Goal: Use online tool/utility: Utilize a website feature to perform a specific function

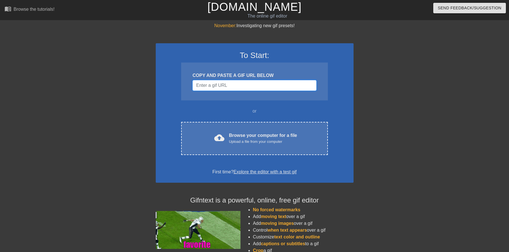
click at [207, 85] on input "Username" at bounding box center [254, 85] width 124 height 11
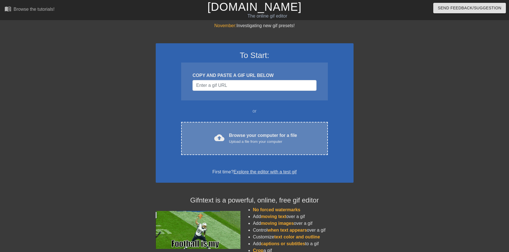
click at [248, 131] on div "cloud_upload Browse your computer for a file Upload a file from your computer C…" at bounding box center [254, 138] width 146 height 33
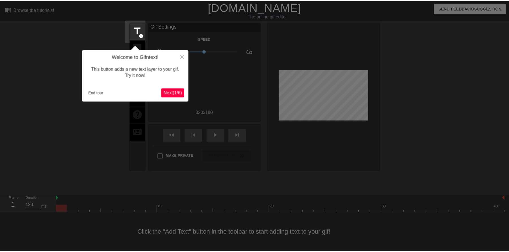
scroll to position [4, 0]
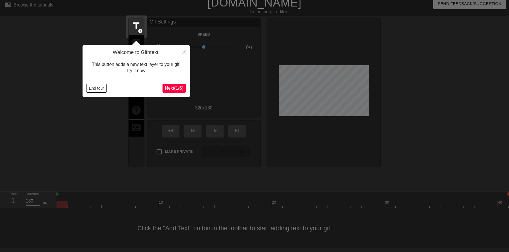
click at [93, 88] on button "End tour" at bounding box center [97, 88] width 20 height 8
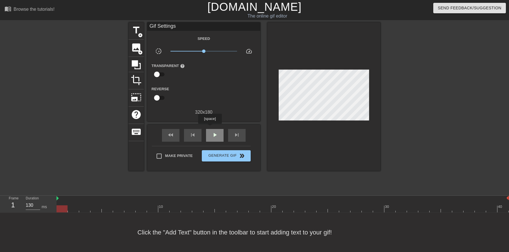
click at [210, 129] on div "play_arrow" at bounding box center [215, 135] width 18 height 13
click at [136, 32] on div "title add_circle" at bounding box center [136, 30] width 15 height 17
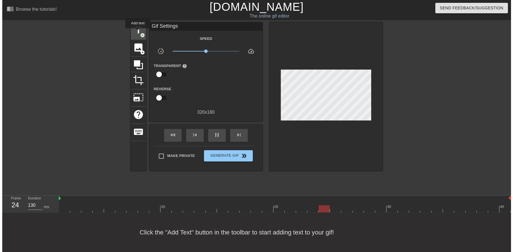
scroll to position [0, 0]
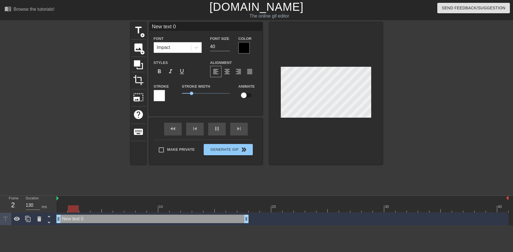
drag, startPoint x: 369, startPoint y: 220, endPoint x: 48, endPoint y: 231, distance: 321.0
click at [48, 225] on html "menu_book Browse the tutorials! [DOMAIN_NAME] The online gif editor Send Feedba…" at bounding box center [256, 112] width 513 height 225
drag, startPoint x: 248, startPoint y: 221, endPoint x: 270, endPoint y: 222, distance: 22.3
drag, startPoint x: 268, startPoint y: 221, endPoint x: 243, endPoint y: 222, distance: 24.9
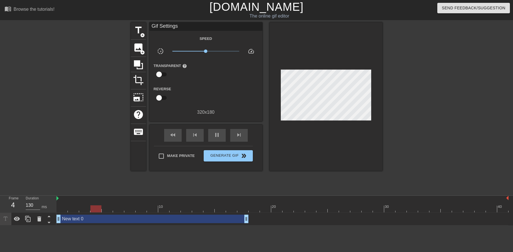
click at [75, 218] on div "New text 0 drag_handle drag_handle" at bounding box center [153, 219] width 192 height 8
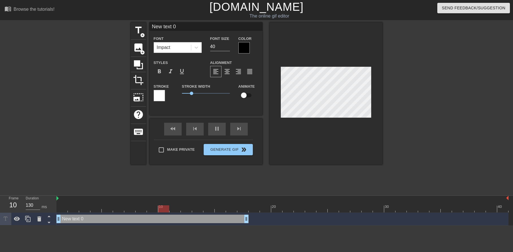
click at [70, 220] on div "New text 0 drag_handle drag_handle" at bounding box center [153, 219] width 192 height 8
click at [246, 47] on div at bounding box center [244, 47] width 11 height 11
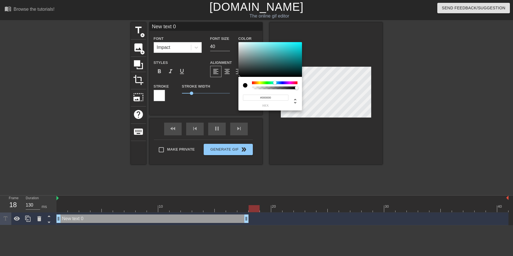
click at [275, 84] on div at bounding box center [275, 82] width 46 height 3
click at [294, 46] on div at bounding box center [271, 59] width 64 height 35
click at [266, 98] on input "#1EDAE1" at bounding box center [266, 98] width 46 height 6
type input "#"
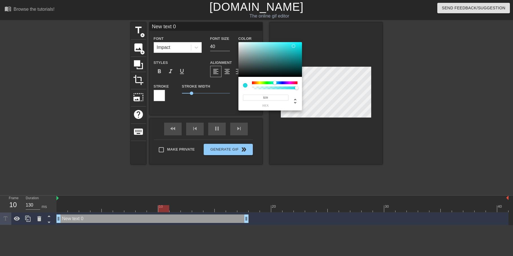
type input "$3"
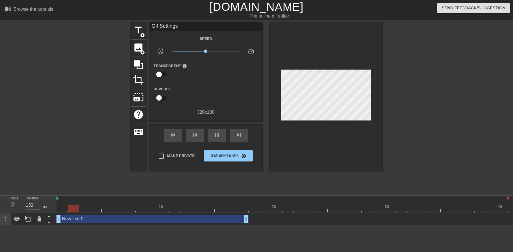
click at [86, 217] on div "New text 0 drag_handle drag_handle" at bounding box center [153, 219] width 192 height 8
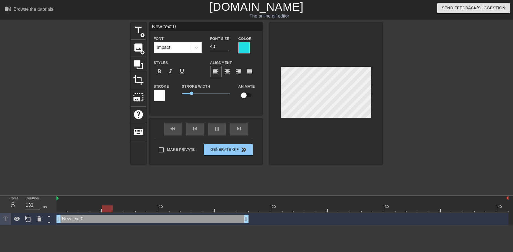
click at [86, 217] on div "New text 0 drag_handle drag_handle" at bounding box center [153, 219] width 192 height 8
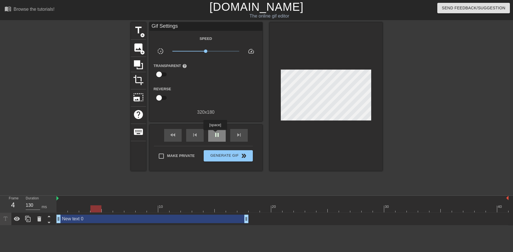
click at [215, 134] on span "pause" at bounding box center [217, 134] width 7 height 7
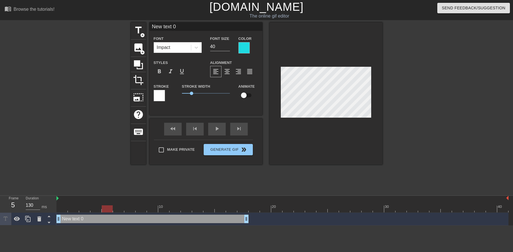
scroll to position [1, 1]
type input "$"
type textarea "$"
type input "$3"
type textarea "$3"
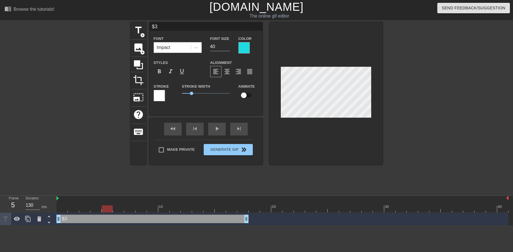
type input "$38"
type textarea "$38"
type input "$38l"
type textarea "$38l"
type input "$38"
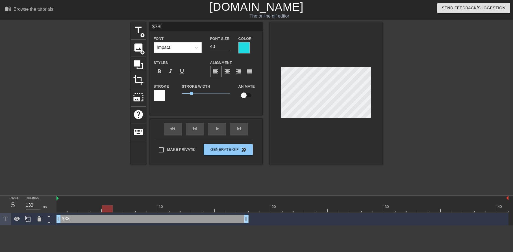
type textarea "$38"
type input "$38."
type textarea "$38."
type input "$38.."
type textarea "$38.."
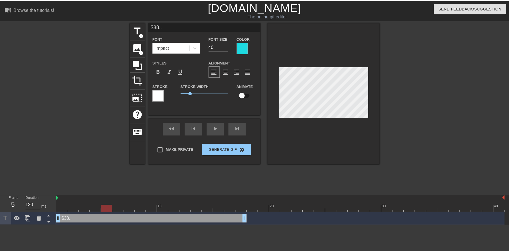
scroll to position [1, 1]
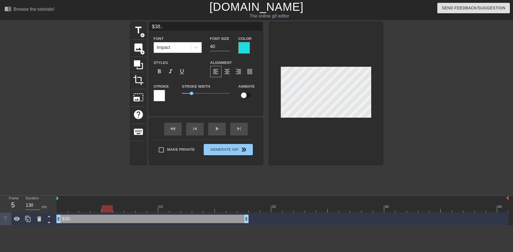
type input "$38..."
type textarea "$38..."
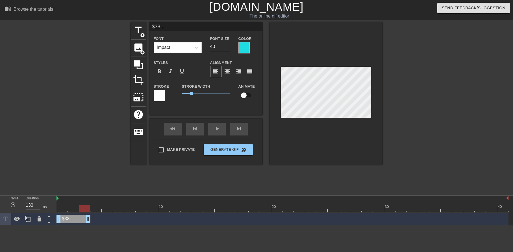
drag, startPoint x: 246, startPoint y: 219, endPoint x: 88, endPoint y: 223, distance: 157.8
click at [88, 223] on div "$38... drag_handle drag_handle" at bounding box center [283, 219] width 452 height 13
drag, startPoint x: 297, startPoint y: 120, endPoint x: 27, endPoint y: 220, distance: 288.2
click at [27, 220] on icon at bounding box center [28, 218] width 7 height 7
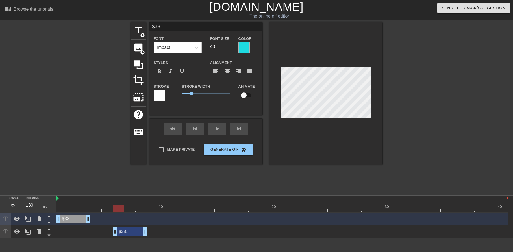
drag, startPoint x: 66, startPoint y: 230, endPoint x: 111, endPoint y: 233, distance: 45.0
click at [122, 234] on div "$38... drag_handle drag_handle" at bounding box center [130, 231] width 34 height 8
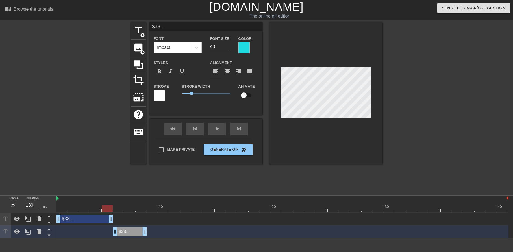
drag, startPoint x: 89, startPoint y: 219, endPoint x: 105, endPoint y: 221, distance: 16.5
click at [27, 232] on icon at bounding box center [27, 231] width 5 height 6
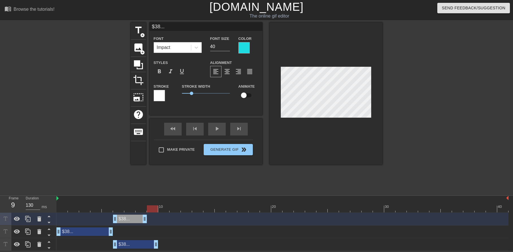
drag, startPoint x: 146, startPoint y: 244, endPoint x: 153, endPoint y: 245, distance: 7.1
click at [49, 222] on icon at bounding box center [49, 222] width 7 height 7
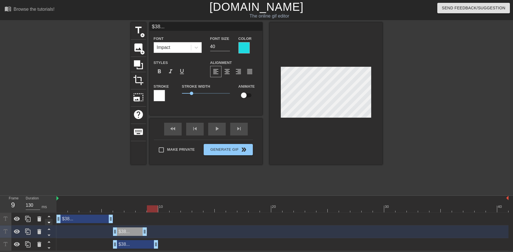
click at [49, 222] on icon at bounding box center [48, 222] width 3 height 1
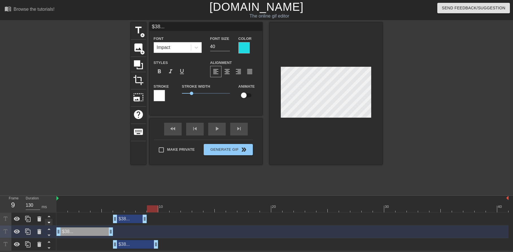
click at [50, 222] on icon at bounding box center [48, 222] width 3 height 1
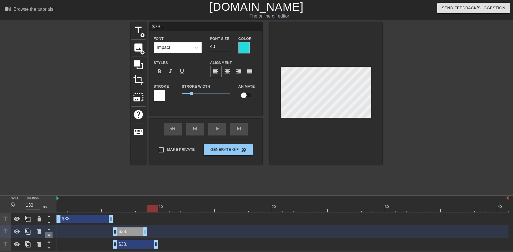
click at [50, 235] on icon at bounding box center [48, 235] width 3 height 1
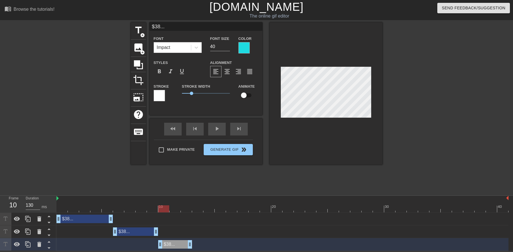
drag, startPoint x: 128, startPoint y: 244, endPoint x: 175, endPoint y: 245, distance: 46.4
click at [176, 245] on div "$38... drag_handle drag_handle" at bounding box center [175, 244] width 34 height 8
drag, startPoint x: 191, startPoint y: 245, endPoint x: 228, endPoint y: 245, distance: 36.2
click at [228, 245] on div "$38... drag_handle drag_handle" at bounding box center [283, 244] width 452 height 8
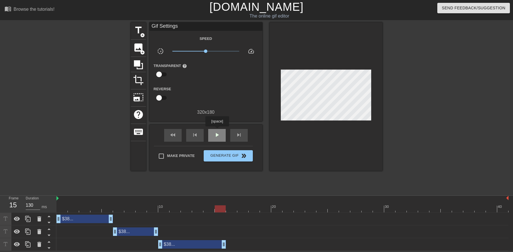
click at [217, 130] on div "play_arrow" at bounding box center [217, 135] width 18 height 13
click at [217, 134] on span "pause" at bounding box center [217, 134] width 7 height 7
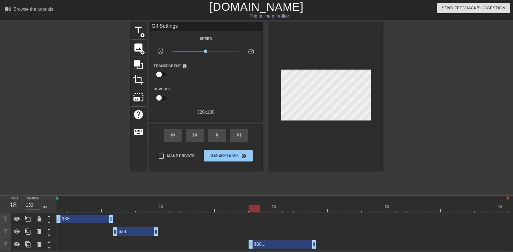
drag, startPoint x: 190, startPoint y: 243, endPoint x: 275, endPoint y: 243, distance: 85.6
click at [276, 243] on div "$38... drag_handle drag_handle" at bounding box center [283, 244] width 68 height 8
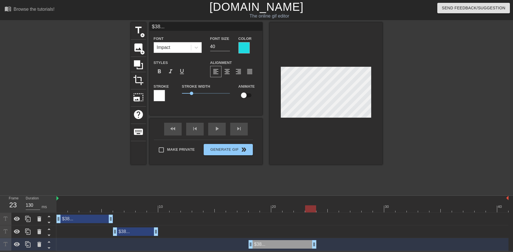
drag, startPoint x: 251, startPoint y: 210, endPoint x: 312, endPoint y: 209, distance: 60.8
click at [312, 209] on div at bounding box center [310, 208] width 11 height 7
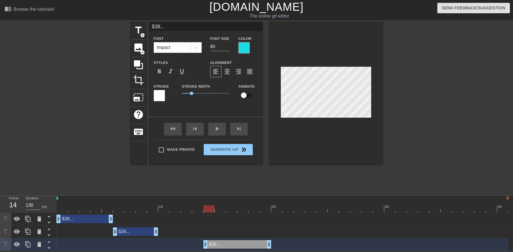
drag, startPoint x: 280, startPoint y: 241, endPoint x: 240, endPoint y: 241, distance: 40.1
click at [240, 241] on div "$38... drag_handle drag_handle" at bounding box center [238, 244] width 68 height 8
drag, startPoint x: 210, startPoint y: 208, endPoint x: 279, endPoint y: 210, distance: 68.4
click at [279, 210] on div at bounding box center [276, 208] width 11 height 7
drag, startPoint x: 140, startPoint y: 233, endPoint x: 150, endPoint y: 233, distance: 9.9
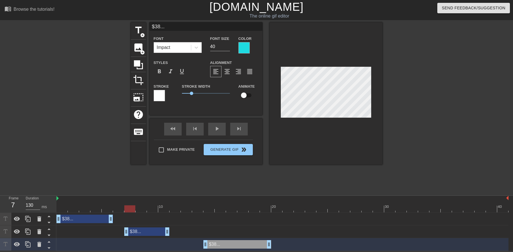
click at [150, 233] on div "$38... drag_handle drag_handle" at bounding box center [146, 231] width 45 height 8
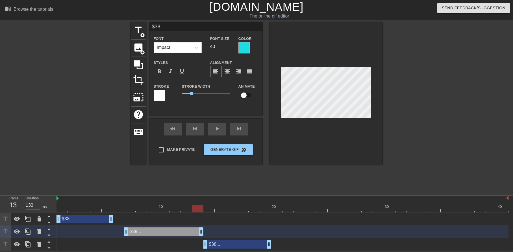
drag, startPoint x: 166, startPoint y: 231, endPoint x: 204, endPoint y: 230, distance: 37.9
click at [204, 230] on div "$38... drag_handle drag_handle" at bounding box center [283, 231] width 452 height 8
drag, startPoint x: 111, startPoint y: 221, endPoint x: 119, endPoint y: 221, distance: 7.9
click at [215, 127] on div "fast_rewind skip_previous play_arrow skip_next" at bounding box center [206, 128] width 92 height 21
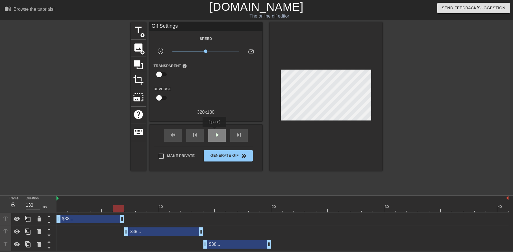
click at [215, 132] on span "play_arrow" at bounding box center [217, 134] width 7 height 7
click at [143, 36] on span "add_circle" at bounding box center [142, 35] width 5 height 5
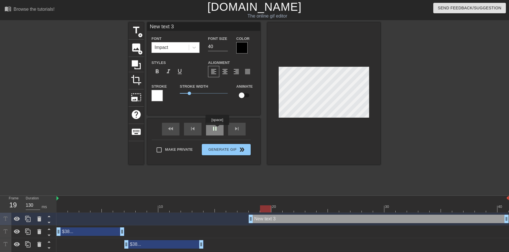
click at [217, 129] on div "pause" at bounding box center [215, 129] width 18 height 13
type input "S"
type textarea "S"
type input "Se"
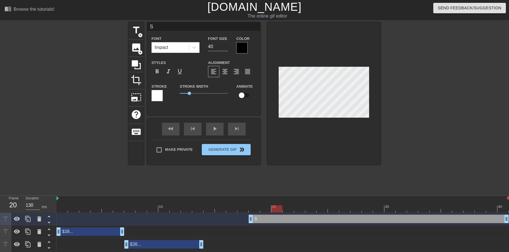
type textarea "Se"
type input "See"
type textarea "See"
type input "See."
type textarea "See."
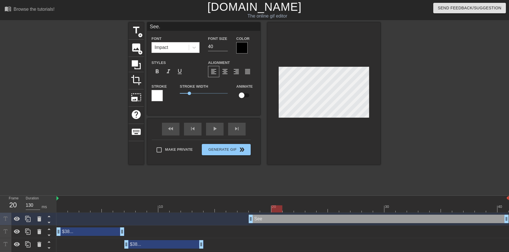
type input "See.."
type textarea "See.."
type input "See..."
type textarea "See..."
type input "See...N"
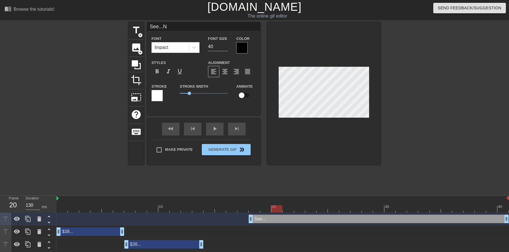
type textarea "See...N"
type input "See...No"
type textarea "See...No"
type input "See...No"
type textarea "See...No"
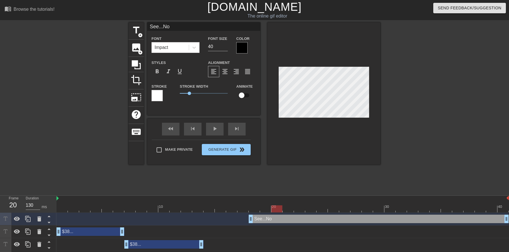
type input "See...No o"
type textarea "See...No o"
type input "See...No on"
type textarea "See...No on"
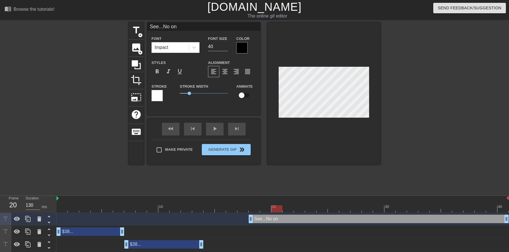
type input "See...No one"
type textarea "See...No one"
type input "See...No one"
type textarea "See...No one"
type input "See...No one C"
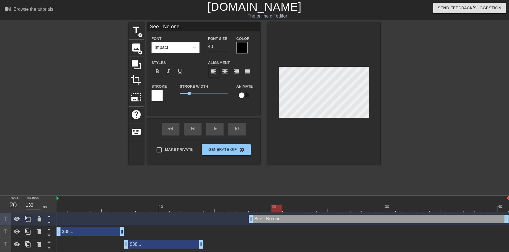
type textarea "See...No one C"
type input "See...No one Ca"
type textarea "See...No one Ca"
type input "See...No one Car"
type textarea "See...No one Car"
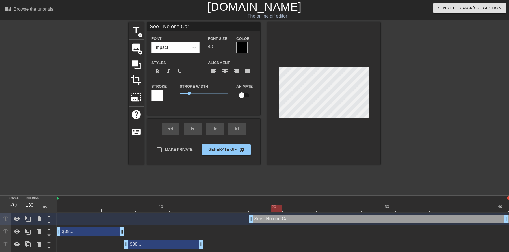
scroll to position [1, 2]
type input "See...No one Care"
type textarea "See...No one Care"
type input "See...No one Car"
type textarea "See...No one Car"
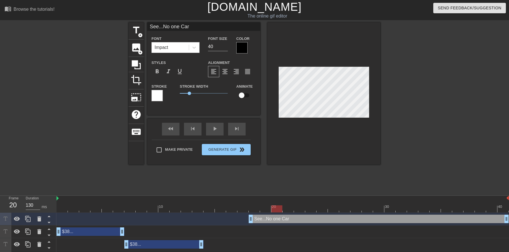
type input "See...No one Ca"
type textarea "See...No one Ca"
type input "See...No one C"
type textarea "See...No one C"
type input "See...No one"
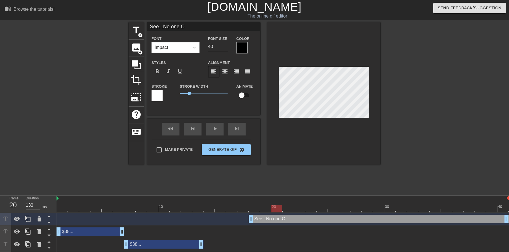
type textarea "See...No one"
type input "See...No one c"
type textarea "See...No one c"
type input "See...No one ca"
type textarea "See...No one ca"
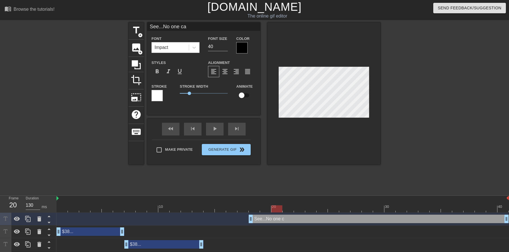
type input "See...No one car"
type textarea "See...No one car"
type input "See...No one care"
type textarea "See...No one care"
type input "See...No one cares"
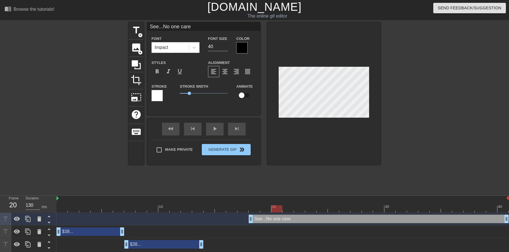
type textarea "See...No one cares"
type input "See...No one cares!"
type textarea "See...No one cares!"
type input "See...No one cares!""
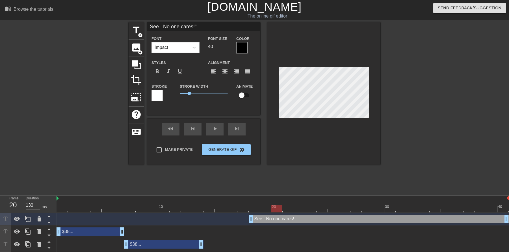
type textarea "See...No one cares!""
type input ""See...No one cares!""
type textarea ""See...No one cares!""
click at [215, 47] on input "40" at bounding box center [218, 46] width 20 height 9
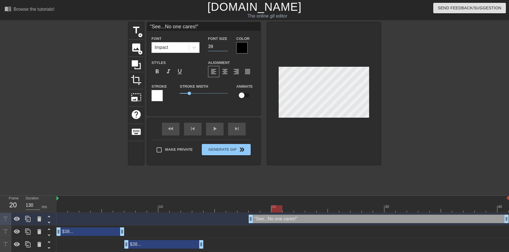
click at [226, 48] on input "39" at bounding box center [218, 46] width 20 height 9
click at [226, 48] on input "38" at bounding box center [218, 46] width 20 height 9
type input "37"
click at [226, 48] on input "37" at bounding box center [218, 46] width 20 height 9
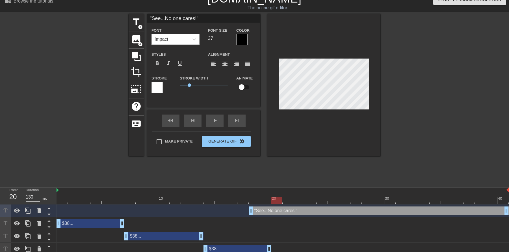
scroll to position [13, 0]
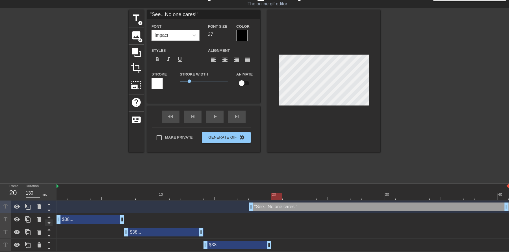
click at [47, 209] on icon at bounding box center [49, 210] width 7 height 7
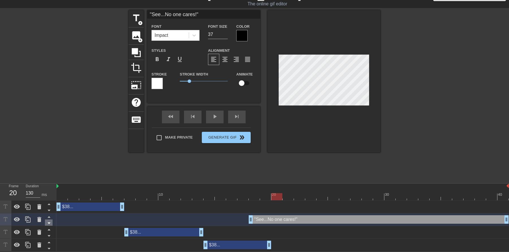
click at [48, 224] on icon at bounding box center [49, 222] width 7 height 7
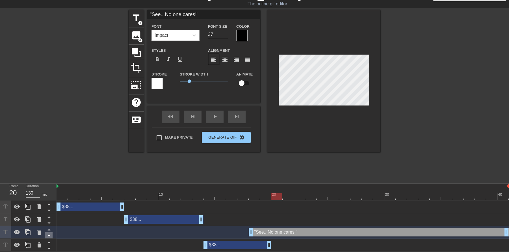
click at [49, 235] on icon at bounding box center [49, 235] width 7 height 7
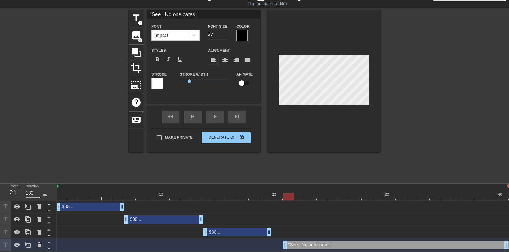
drag, startPoint x: 251, startPoint y: 245, endPoint x: 281, endPoint y: 244, distance: 29.7
click at [281, 244] on div ""See...No one cares!" drag_handle drag_handle" at bounding box center [283, 245] width 452 height 8
drag, startPoint x: 295, startPoint y: 197, endPoint x: 283, endPoint y: 195, distance: 12.0
click at [288, 197] on div at bounding box center [283, 196] width 452 height 7
drag, startPoint x: 283, startPoint y: 195, endPoint x: 28, endPoint y: 199, distance: 255.0
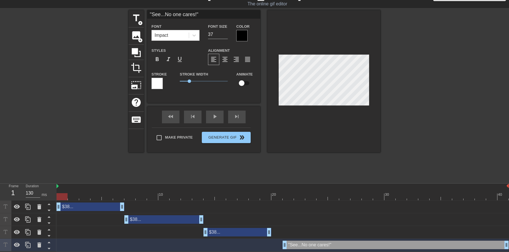
click at [35, 200] on div "Frame 1 Duration 130 ms 10 20 30 40 $38... drag_handle drag_handle $38... drag_…" at bounding box center [254, 217] width 509 height 68
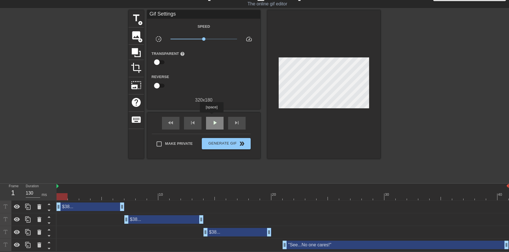
click at [211, 117] on div "play_arrow" at bounding box center [215, 123] width 18 height 13
drag, startPoint x: 286, startPoint y: 246, endPoint x: 319, endPoint y: 244, distance: 33.4
drag, startPoint x: 319, startPoint y: 242, endPoint x: 311, endPoint y: 243, distance: 7.8
drag, startPoint x: 271, startPoint y: 233, endPoint x: 276, endPoint y: 234, distance: 4.6
click at [276, 234] on div "$38... drag_handle drag_handle" at bounding box center [283, 232] width 452 height 8
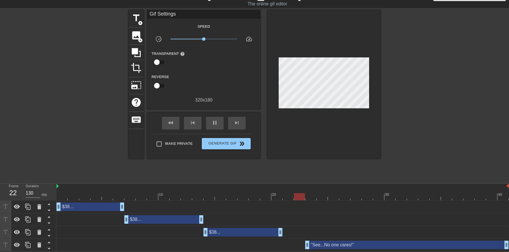
drag, startPoint x: 271, startPoint y: 233, endPoint x: 279, endPoint y: 233, distance: 8.2
click at [213, 124] on span "pause" at bounding box center [214, 122] width 7 height 7
drag, startPoint x: 366, startPoint y: 194, endPoint x: 14, endPoint y: 191, distance: 352.8
click at [14, 191] on div "Frame 1 Duration 130 ms 10 20 30 40 $38... drag_handle drag_handle $38... drag_…" at bounding box center [254, 217] width 509 height 68
click at [86, 206] on div "$38... drag_handle drag_handle" at bounding box center [91, 206] width 68 height 8
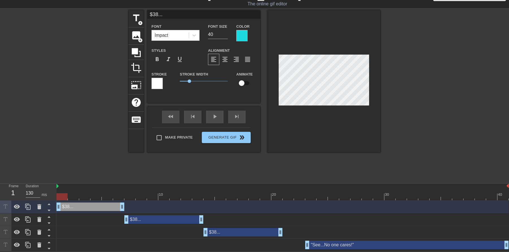
click at [156, 82] on div at bounding box center [157, 83] width 11 height 11
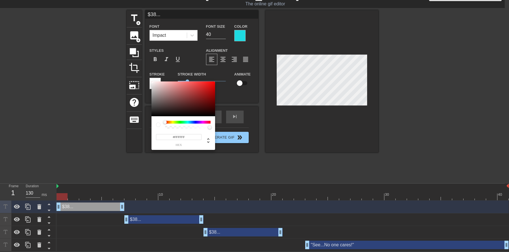
scroll to position [8, 0]
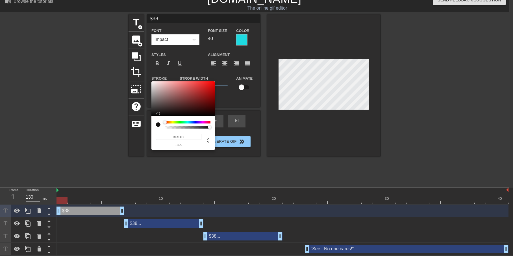
type input "#151313"
drag, startPoint x: 173, startPoint y: 107, endPoint x: 158, endPoint y: 113, distance: 16.4
click at [158, 113] on div at bounding box center [184, 98] width 64 height 35
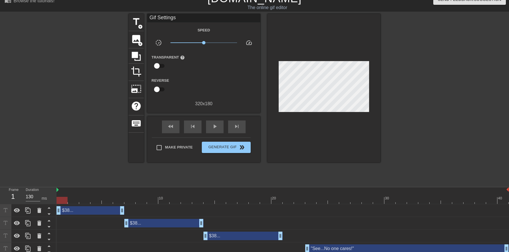
click at [149, 224] on div "$38... drag_handle drag_handle" at bounding box center [163, 223] width 79 height 8
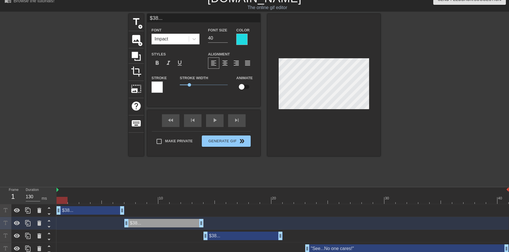
click at [158, 86] on div at bounding box center [157, 86] width 11 height 11
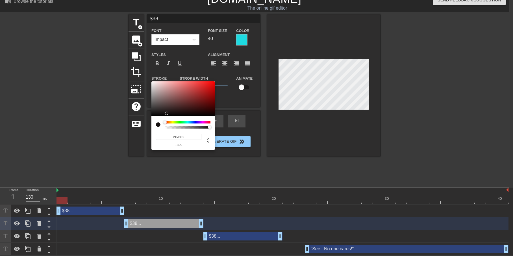
type input "#171212"
drag, startPoint x: 169, startPoint y: 110, endPoint x: 167, endPoint y: 113, distance: 4.0
click at [167, 113] on div at bounding box center [184, 98] width 64 height 35
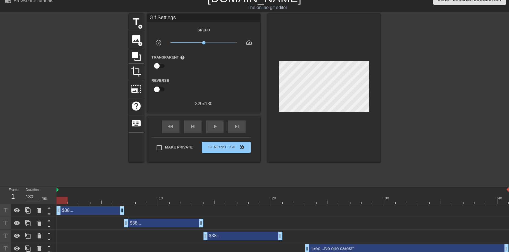
click at [237, 236] on div "$38... drag_handle drag_handle" at bounding box center [243, 235] width 79 height 8
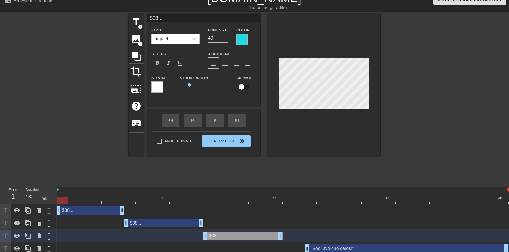
click at [155, 88] on div at bounding box center [157, 86] width 11 height 11
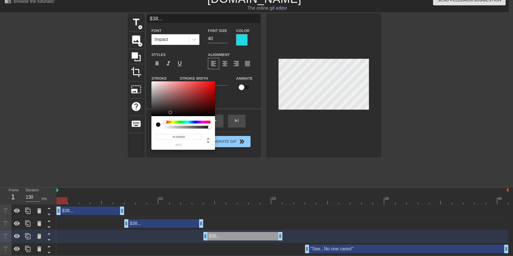
click at [171, 114] on div at bounding box center [184, 98] width 64 height 35
type input "#110C0C"
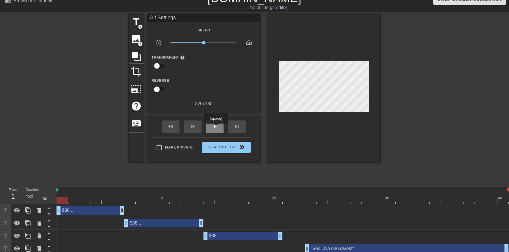
click at [216, 127] on span "play_arrow" at bounding box center [214, 126] width 7 height 7
click at [211, 128] on div "pause" at bounding box center [215, 126] width 18 height 13
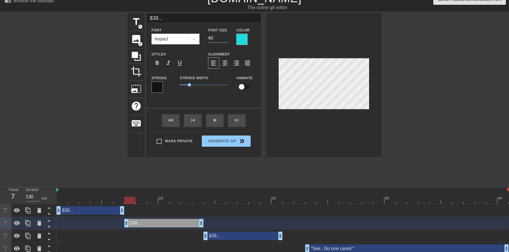
drag, startPoint x: 214, startPoint y: 37, endPoint x: 203, endPoint y: 37, distance: 11.0
click at [203, 37] on div "Font Impact Font Size 40 Color" at bounding box center [203, 36] width 113 height 18
type input "50"
click at [153, 226] on div "$38... drag_handle drag_handle" at bounding box center [163, 223] width 79 height 8
click at [142, 224] on div "$38... drag_handle drag_handle" at bounding box center [163, 223] width 79 height 8
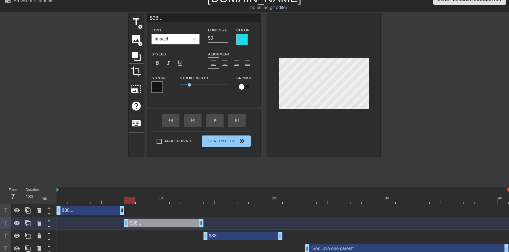
click at [87, 213] on div "$38... drag_handle drag_handle" at bounding box center [91, 210] width 68 height 8
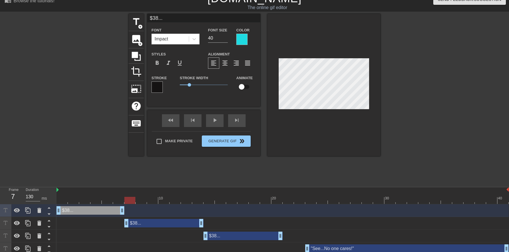
click at [150, 222] on div "$38... drag_handle drag_handle" at bounding box center [163, 223] width 79 height 8
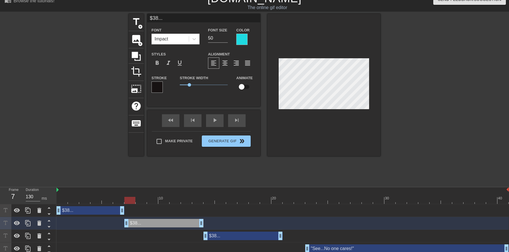
click at [87, 211] on div "$38... drag_handle drag_handle" at bounding box center [91, 210] width 68 height 8
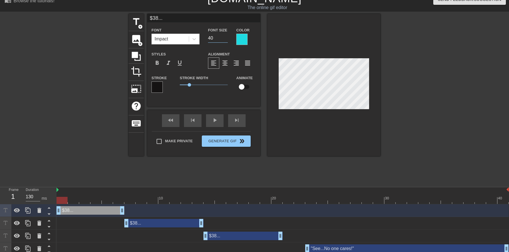
click at [213, 38] on input "40" at bounding box center [218, 38] width 20 height 9
click at [226, 36] on input "41" at bounding box center [218, 38] width 20 height 9
click at [226, 36] on input "42" at bounding box center [218, 38] width 20 height 9
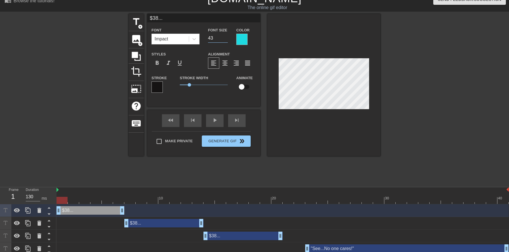
click at [226, 36] on input "43" at bounding box center [218, 38] width 20 height 9
click at [226, 36] on input "44" at bounding box center [218, 38] width 20 height 9
click at [226, 36] on input "45" at bounding box center [218, 38] width 20 height 9
click at [226, 36] on input "46" at bounding box center [218, 38] width 20 height 9
click at [226, 36] on input "47" at bounding box center [218, 38] width 20 height 9
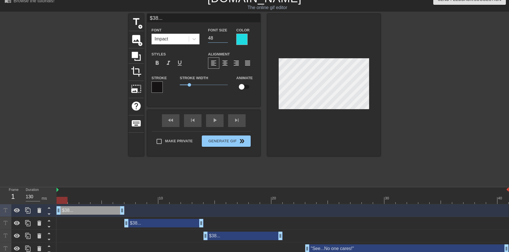
click at [226, 36] on input "48" at bounding box center [218, 38] width 20 height 9
click at [226, 36] on input "49" at bounding box center [218, 38] width 20 height 9
type input "50"
click at [226, 36] on input "50" at bounding box center [218, 38] width 20 height 9
click at [216, 121] on div "play_arrow" at bounding box center [215, 120] width 18 height 13
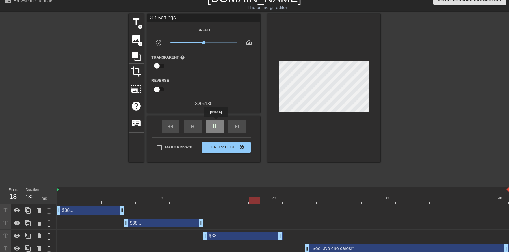
click at [216, 121] on div "pause" at bounding box center [215, 126] width 18 height 13
drag, startPoint x: 190, startPoint y: 200, endPoint x: 173, endPoint y: 201, distance: 17.3
click at [173, 201] on div at bounding box center [283, 200] width 452 height 7
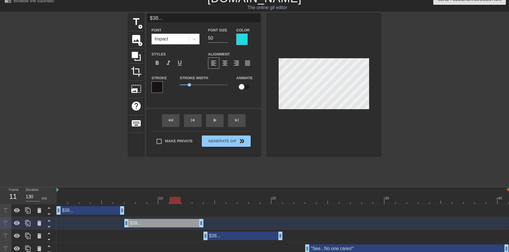
click at [76, 211] on div "$38... drag_handle drag_handle" at bounding box center [91, 210] width 68 height 8
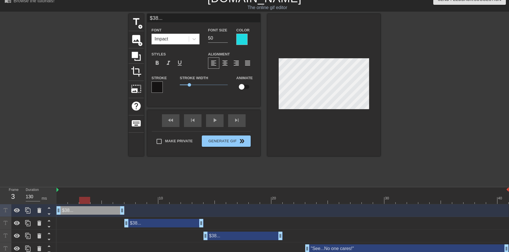
drag, startPoint x: 172, startPoint y: 200, endPoint x: 98, endPoint y: 201, distance: 74.1
click at [98, 201] on div at bounding box center [283, 200] width 452 height 7
click at [230, 235] on div "$38... drag_handle drag_handle" at bounding box center [243, 235] width 79 height 8
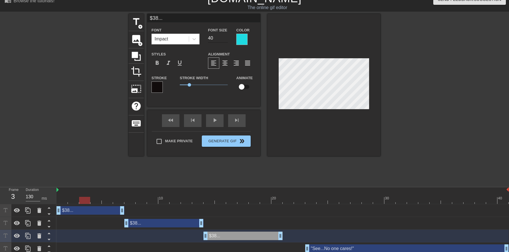
click at [217, 38] on input "40" at bounding box center [218, 38] width 20 height 9
click at [226, 35] on input "41" at bounding box center [218, 38] width 20 height 9
click at [226, 35] on input "42" at bounding box center [218, 38] width 20 height 9
click at [226, 35] on input "43" at bounding box center [218, 38] width 20 height 9
click at [226, 35] on input "44" at bounding box center [218, 38] width 20 height 9
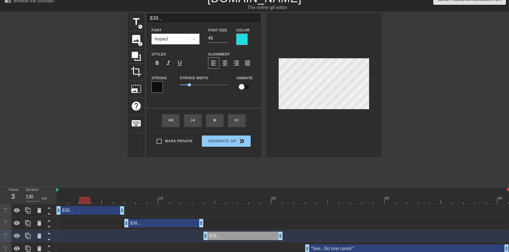
click at [226, 35] on input "45" at bounding box center [218, 38] width 20 height 9
click at [226, 35] on input "46" at bounding box center [218, 38] width 20 height 9
click at [226, 35] on input "47" at bounding box center [218, 38] width 20 height 9
click at [226, 35] on input "48" at bounding box center [218, 38] width 20 height 9
click at [226, 35] on input "49" at bounding box center [218, 38] width 20 height 9
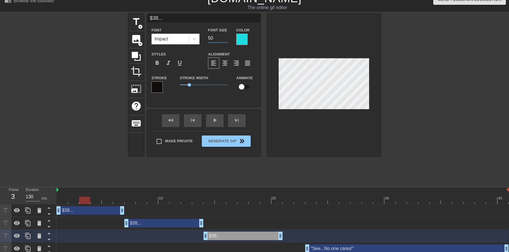
click at [226, 35] on input "50" at bounding box center [218, 38] width 20 height 9
drag, startPoint x: 82, startPoint y: 199, endPoint x: 250, endPoint y: 201, distance: 167.6
click at [250, 201] on div at bounding box center [254, 200] width 11 height 7
click at [227, 36] on input "51" at bounding box center [218, 38] width 20 height 9
click at [227, 36] on input "52" at bounding box center [218, 38] width 20 height 9
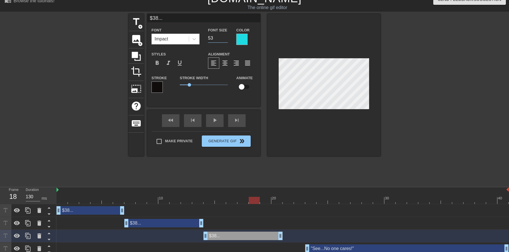
click at [226, 36] on input "53" at bounding box center [218, 38] width 20 height 9
click at [225, 36] on input "54" at bounding box center [218, 38] width 20 height 9
type input "55"
click at [225, 36] on input "55" at bounding box center [218, 38] width 20 height 9
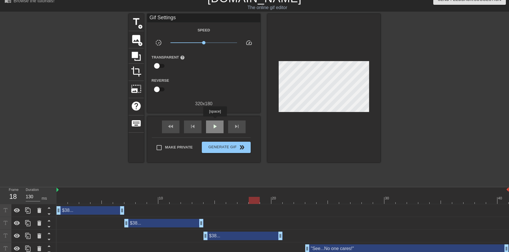
click at [215, 120] on div "play_arrow" at bounding box center [215, 126] width 18 height 13
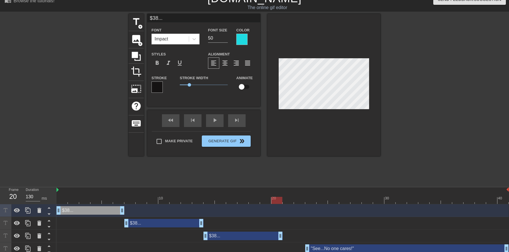
click at [274, 201] on div at bounding box center [283, 200] width 452 height 7
click at [275, 201] on div at bounding box center [276, 200] width 11 height 7
click at [139, 44] on span "add_circle" at bounding box center [140, 44] width 5 height 5
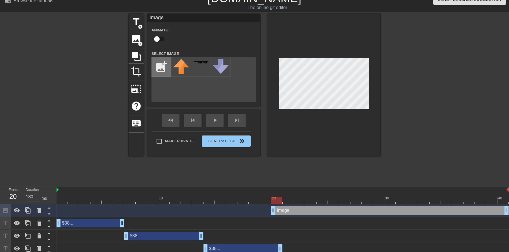
click at [161, 66] on input "file" at bounding box center [161, 66] width 19 height 19
type input "C:\fakepath\RWB Porsche Aqua.jpg"
click at [181, 65] on img at bounding box center [181, 63] width 16 height 8
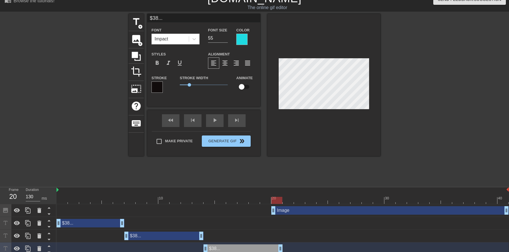
click at [156, 233] on div "$38... drag_handle drag_handle" at bounding box center [163, 235] width 79 height 8
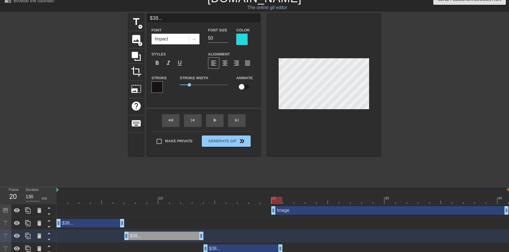
type input "50"
drag, startPoint x: 263, startPoint y: 202, endPoint x: 6, endPoint y: 196, distance: 257.0
click at [6, 196] on div "Frame 1 Duration 130 ms 10 20 30 40 Image drag_handle drag_handle $38... drag_h…" at bounding box center [254, 227] width 509 height 81
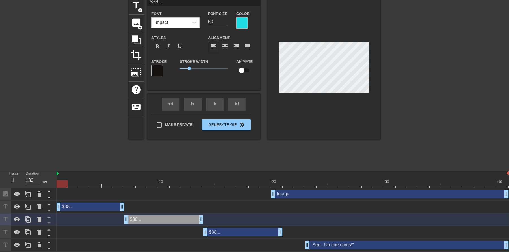
scroll to position [25, 0]
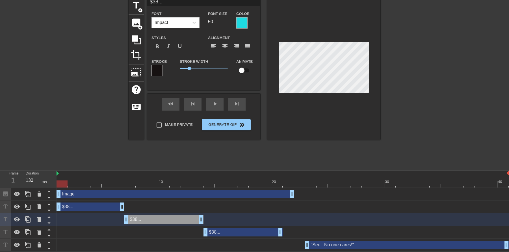
drag, startPoint x: 301, startPoint y: 195, endPoint x: 62, endPoint y: 194, distance: 238.6
click at [62, 194] on div "Image drag_handle drag_handle" at bounding box center [175, 194] width 237 height 8
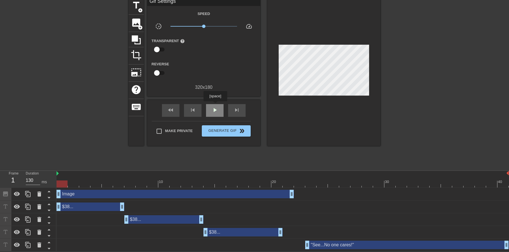
click at [215, 105] on div "play_arrow" at bounding box center [215, 110] width 18 height 13
click at [306, 181] on div at bounding box center [283, 183] width 452 height 7
drag, startPoint x: 306, startPoint y: 182, endPoint x: 298, endPoint y: 183, distance: 8.3
click at [298, 183] on div at bounding box center [299, 183] width 11 height 7
drag, startPoint x: 291, startPoint y: 193, endPoint x: 298, endPoint y: 192, distance: 7.5
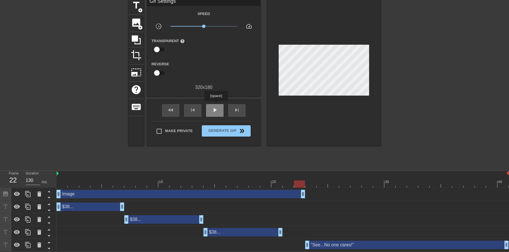
click at [216, 105] on div "play_arrow" at bounding box center [215, 110] width 18 height 13
click at [25, 192] on icon at bounding box center [28, 194] width 7 height 7
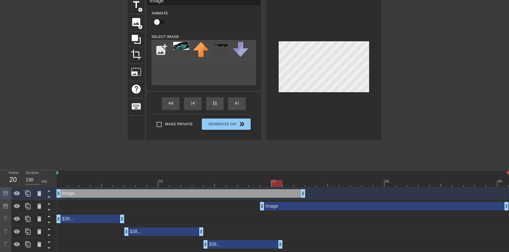
drag, startPoint x: 174, startPoint y: 207, endPoint x: 442, endPoint y: 210, distance: 268.5
click at [442, 210] on div "Image drag_handle drag_handle" at bounding box center [384, 206] width 249 height 8
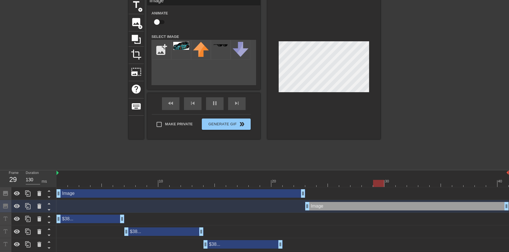
drag, startPoint x: 263, startPoint y: 206, endPoint x: 304, endPoint y: 206, distance: 41.0
click at [304, 206] on div "Image drag_handle drag_handle" at bounding box center [283, 206] width 452 height 8
click at [217, 103] on div "pause" at bounding box center [215, 103] width 18 height 13
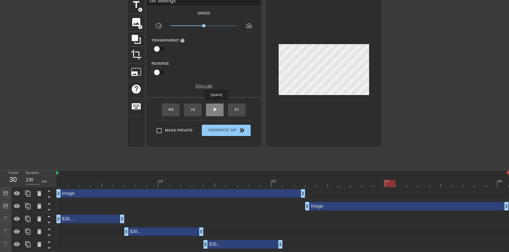
click at [216, 104] on div "play_arrow" at bounding box center [215, 109] width 18 height 13
click at [211, 109] on div "pause" at bounding box center [215, 109] width 18 height 13
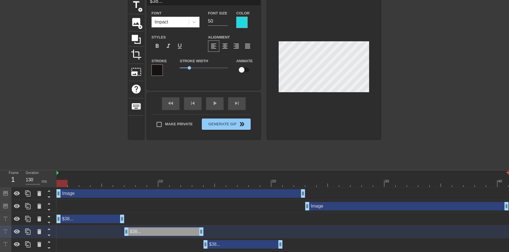
drag, startPoint x: 140, startPoint y: 183, endPoint x: 43, endPoint y: 186, distance: 96.5
click at [43, 186] on div "Frame 1 Duration 130 ms 10 20 30 40 Image drag_handle drag_handle Image drag_ha…" at bounding box center [254, 216] width 509 height 93
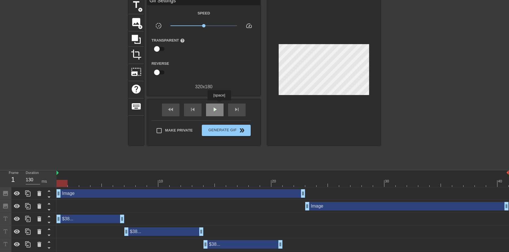
click at [219, 104] on div "play_arrow" at bounding box center [215, 109] width 18 height 13
click at [217, 109] on span "pause" at bounding box center [214, 109] width 7 height 7
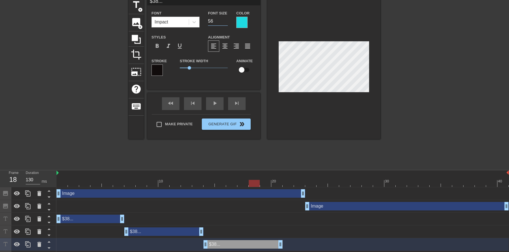
click at [227, 18] on input "56" at bounding box center [218, 21] width 20 height 9
click at [227, 18] on input "57" at bounding box center [218, 21] width 20 height 9
click at [227, 18] on input "58" at bounding box center [218, 21] width 20 height 9
click at [227, 18] on input "59" at bounding box center [218, 21] width 20 height 9
click at [227, 18] on input "60" at bounding box center [218, 21] width 20 height 9
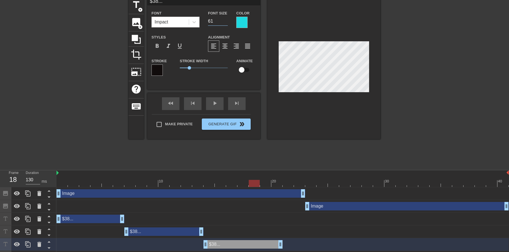
click at [227, 19] on input "61" at bounding box center [218, 21] width 20 height 9
click at [227, 19] on input "62" at bounding box center [218, 21] width 20 height 9
click at [227, 19] on input "63" at bounding box center [218, 21] width 20 height 9
click at [227, 19] on input "64" at bounding box center [218, 21] width 20 height 9
type input "65"
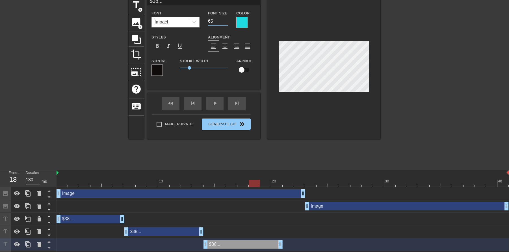
click at [227, 18] on input "65" at bounding box center [218, 21] width 20 height 9
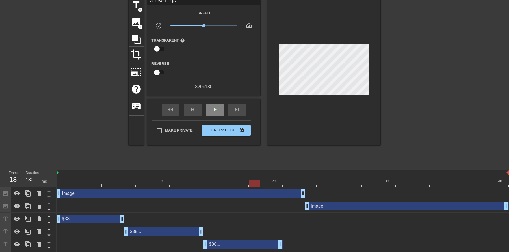
click at [216, 102] on div "fast_rewind skip_previous play_arrow skip_next" at bounding box center [204, 109] width 92 height 21
click at [217, 108] on span "play_arrow" at bounding box center [214, 109] width 7 height 7
click at [225, 131] on span "Generate Gif double_arrow" at bounding box center [226, 130] width 44 height 7
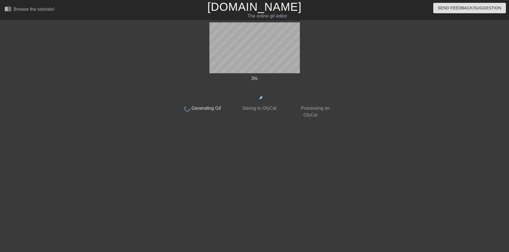
scroll to position [0, 0]
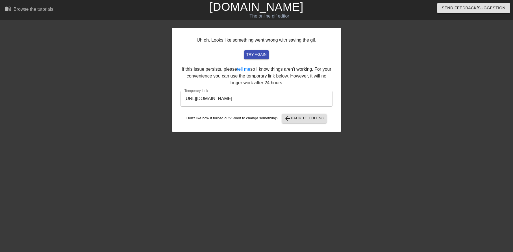
click at [247, 98] on input "[URL][DOMAIN_NAME]" at bounding box center [257, 99] width 152 height 16
click at [247, 99] on input "[URL][DOMAIN_NAME]" at bounding box center [257, 99] width 152 height 16
click at [294, 120] on span "arrow_back Back to Editing" at bounding box center [304, 118] width 40 height 7
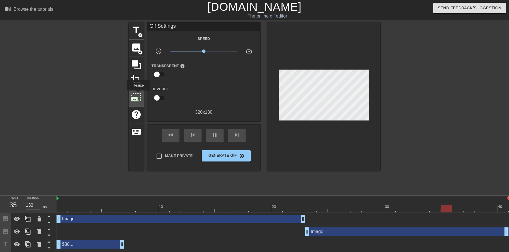
click at [138, 94] on span "photo_size_select_large" at bounding box center [136, 97] width 11 height 11
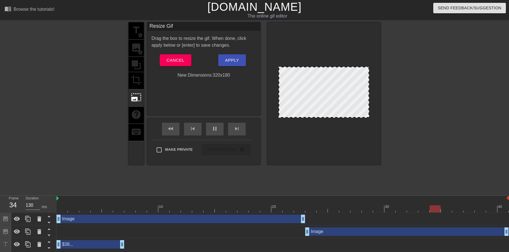
click at [383, 70] on div "title add_circle image add_circle crop photo_size_select_large help keyboard Re…" at bounding box center [254, 107] width 509 height 170
drag, startPoint x: 368, startPoint y: 72, endPoint x: 372, endPoint y: 74, distance: 4.7
click at [376, 73] on div at bounding box center [323, 93] width 113 height 142
drag, startPoint x: 368, startPoint y: 86, endPoint x: 375, endPoint y: 86, distance: 6.8
click at [375, 86] on div at bounding box center [323, 93] width 113 height 142
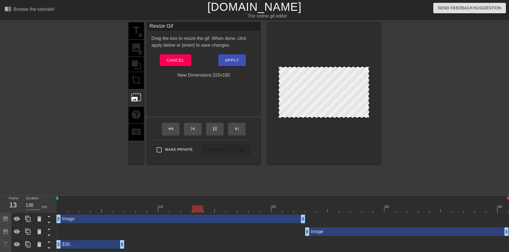
drag, startPoint x: 367, startPoint y: 117, endPoint x: 360, endPoint y: 118, distance: 7.2
click at [360, 118] on div at bounding box center [323, 93] width 113 height 142
drag, startPoint x: 279, startPoint y: 72, endPoint x: 275, endPoint y: 77, distance: 7.1
click at [275, 77] on div at bounding box center [323, 93] width 113 height 142
drag, startPoint x: 280, startPoint y: 117, endPoint x: 315, endPoint y: 172, distance: 65.1
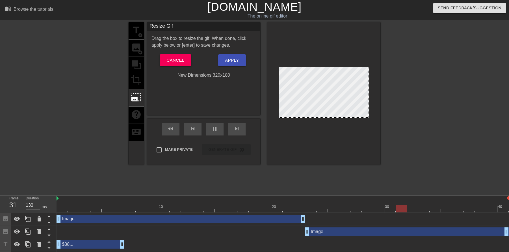
click at [317, 173] on div "title add_circle image add_circle crop photo_size_select_large help keyboard Re…" at bounding box center [255, 107] width 252 height 170
